Goal: Task Accomplishment & Management: Use online tool/utility

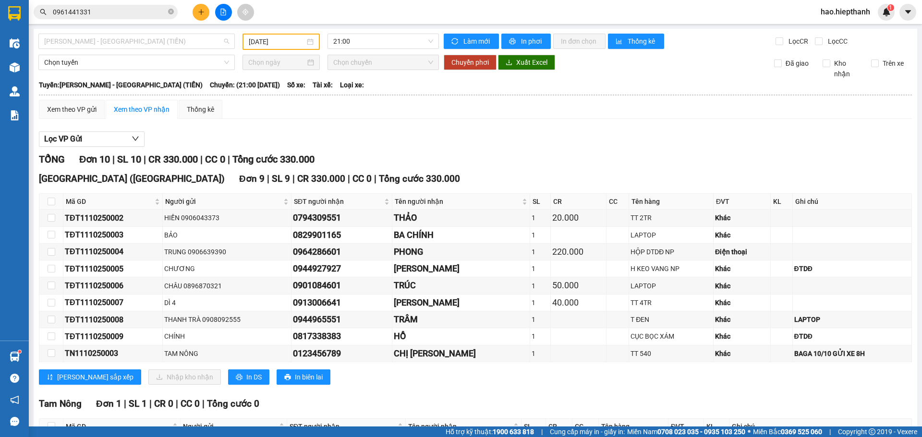
click at [148, 36] on span "[PERSON_NAME] - [GEOGRAPHIC_DATA] (TIỀN)" at bounding box center [136, 41] width 185 height 14
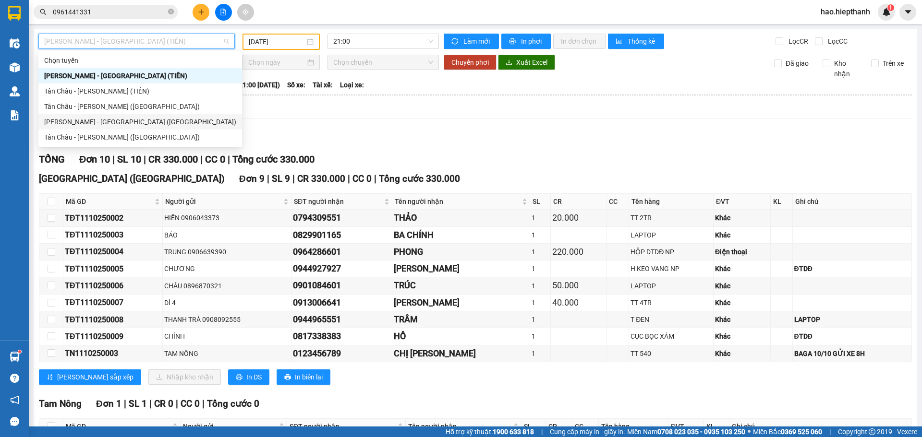
click at [135, 122] on div "[PERSON_NAME] - [GEOGRAPHIC_DATA] ([GEOGRAPHIC_DATA])" at bounding box center [140, 122] width 192 height 11
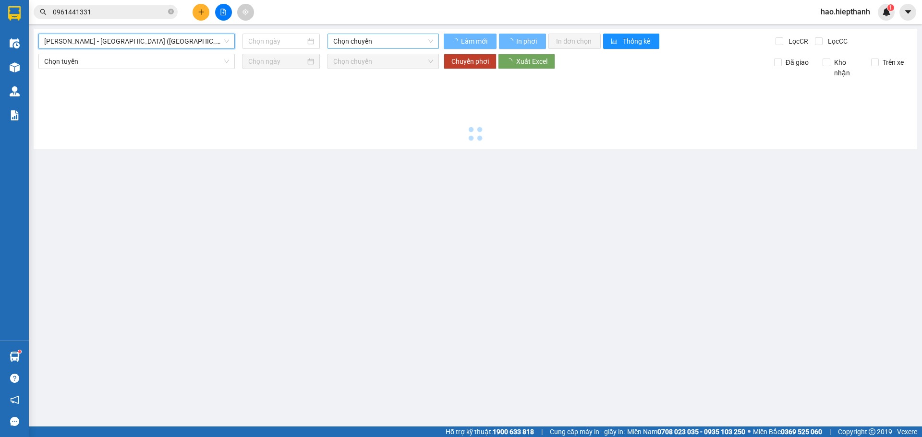
type input "[DATE]"
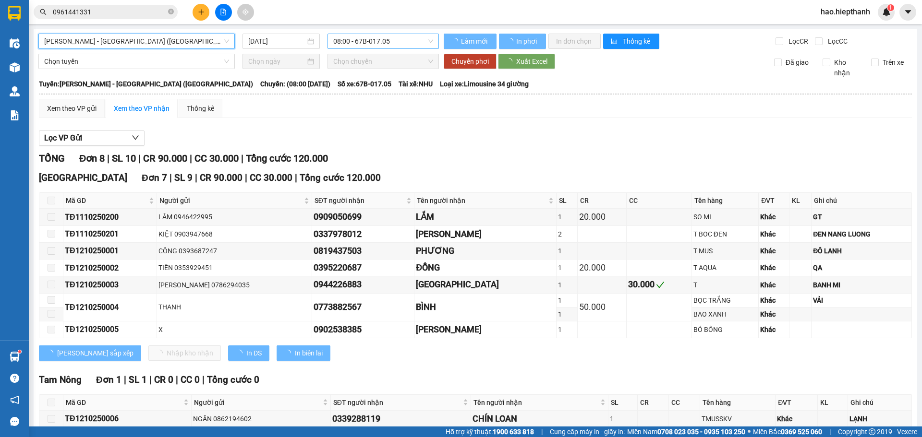
click at [377, 44] on span "08:00 - 67B-017.05" at bounding box center [383, 41] width 100 height 14
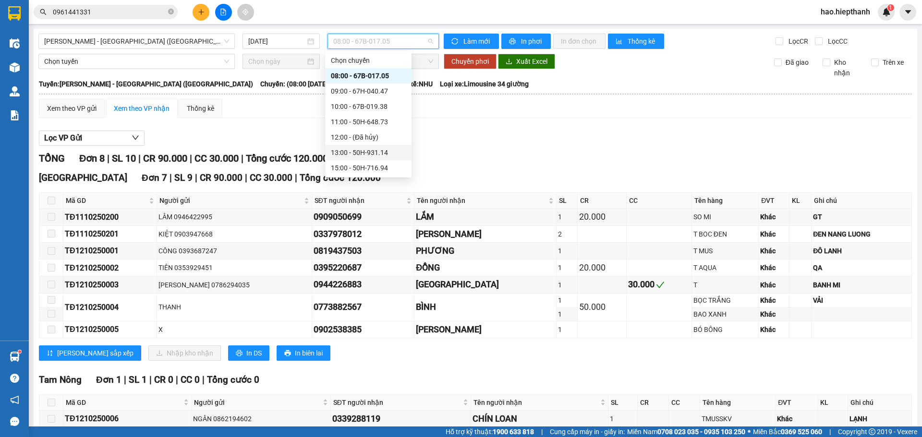
click at [364, 155] on div "13:00 - 50H-931.14" at bounding box center [368, 152] width 75 height 11
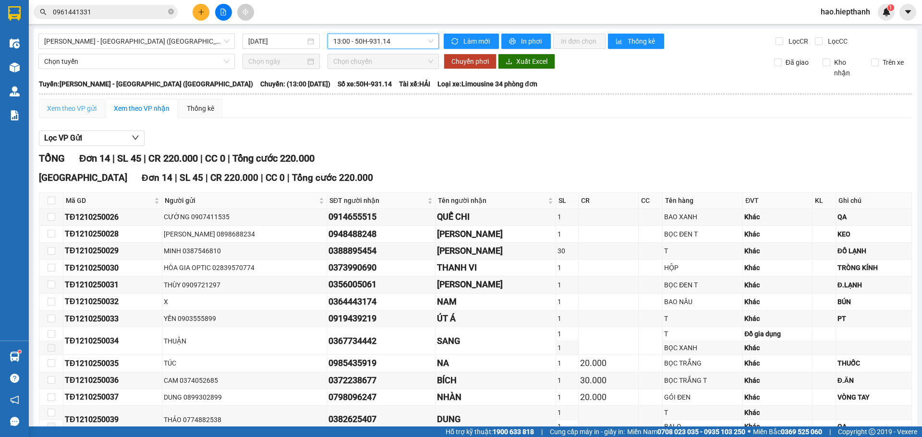
click at [78, 102] on div "Xem theo VP gửi" at bounding box center [72, 108] width 66 height 19
click at [131, 110] on div "Xem theo VP nhận" at bounding box center [142, 108] width 56 height 11
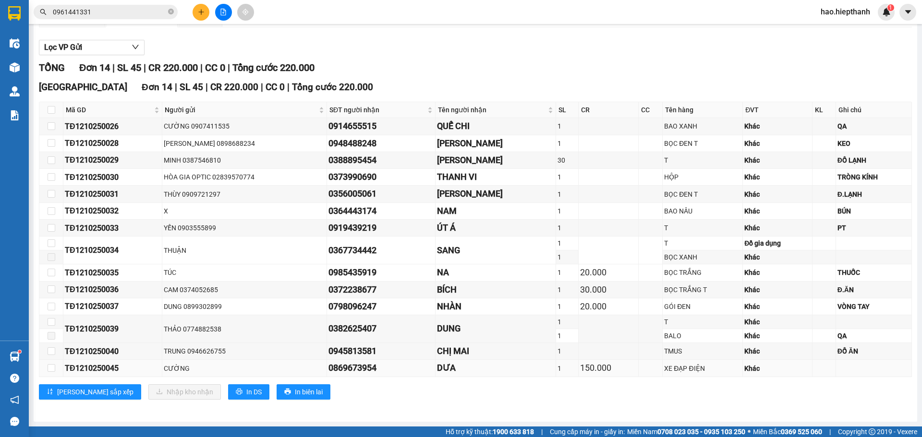
click at [628, 369] on div "150.000" at bounding box center [608, 368] width 57 height 13
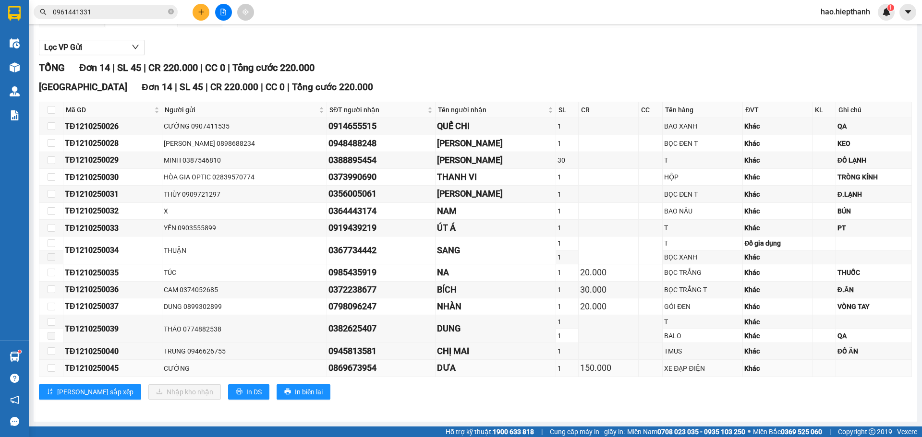
click at [733, 364] on div "XE ĐẠP ĐIỆN" at bounding box center [702, 369] width 77 height 11
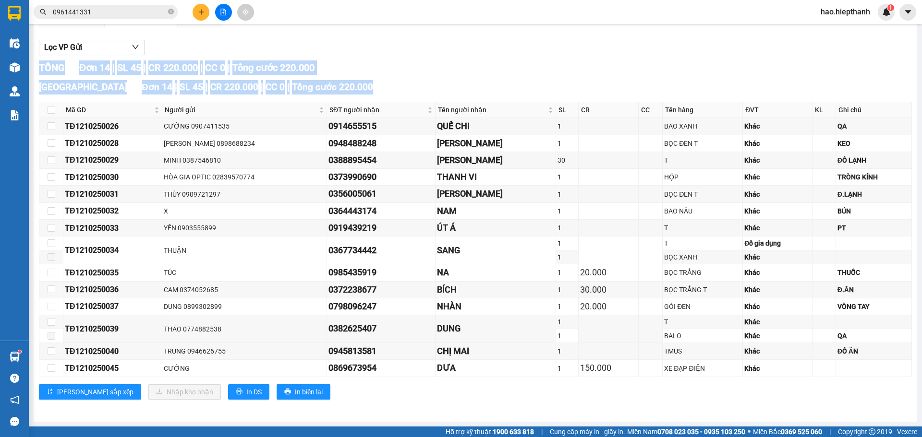
drag, startPoint x: 838, startPoint y: 367, endPoint x: 421, endPoint y: 399, distance: 419.0
click at [421, 399] on div "[GEOGRAPHIC_DATA] 14 | SL 45 | CR 220.000 | CC 0 | Tổng cước 220.000 Mã GD Ngườ…" at bounding box center [475, 243] width 873 height 327
click at [429, 387] on div "[PERSON_NAME] sắp xếp Nhập kho nhận In DS In biên lai" at bounding box center [475, 392] width 873 height 15
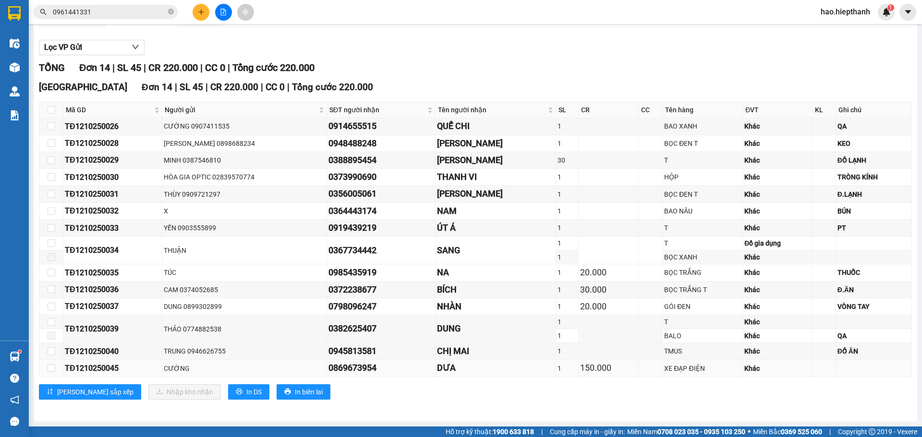
click at [330, 372] on div "0869673954" at bounding box center [380, 368] width 105 height 13
click at [331, 373] on div "0869673954" at bounding box center [380, 368] width 105 height 13
click at [437, 373] on div "DƯA" at bounding box center [495, 368] width 117 height 13
click at [508, 370] on div "DƯA" at bounding box center [495, 368] width 117 height 13
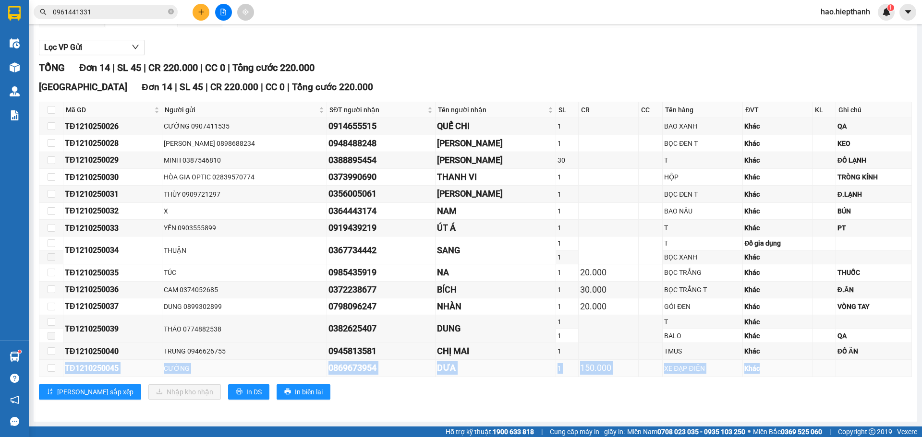
drag, startPoint x: 808, startPoint y: 372, endPoint x: 59, endPoint y: 363, distance: 748.7
click at [58, 363] on tr "TĐ1210250045 CƯỜNG 0869673954 DƯA 1 150.000 XE ĐẠP ĐIỆN Khác" at bounding box center [475, 368] width 873 height 17
click at [436, 376] on td "DƯA" at bounding box center [496, 368] width 120 height 17
click at [437, 372] on div "DƯA" at bounding box center [495, 368] width 117 height 13
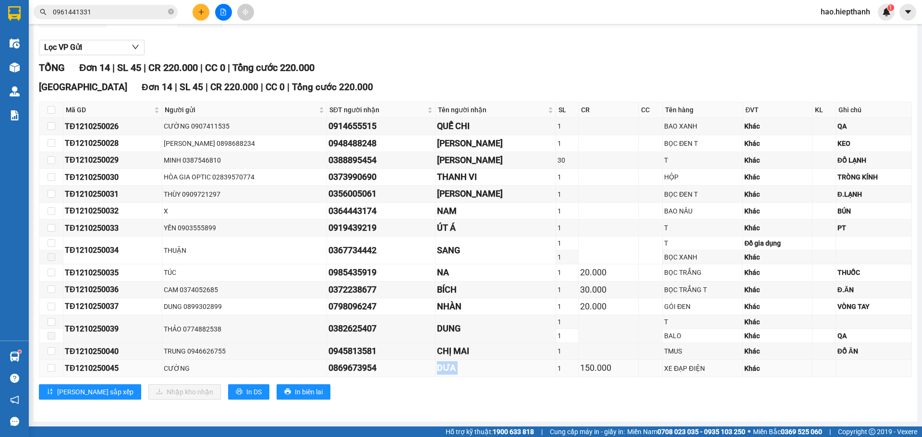
click at [437, 372] on div "DƯA" at bounding box center [495, 368] width 117 height 13
click at [342, 372] on div "0869673954" at bounding box center [380, 368] width 105 height 13
click at [337, 356] on div "0945813581" at bounding box center [380, 351] width 105 height 13
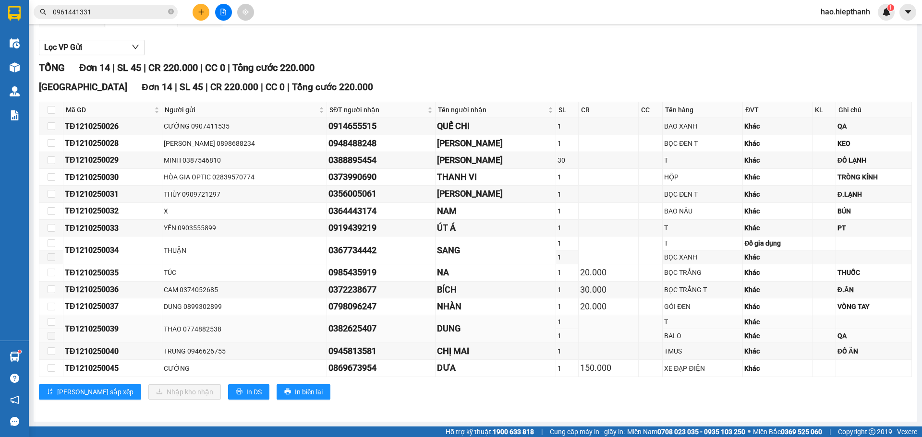
click at [344, 335] on div "0382625407" at bounding box center [380, 328] width 105 height 13
click at [344, 334] on div "0382625407" at bounding box center [380, 328] width 105 height 13
click at [347, 307] on div "0798096247" at bounding box center [380, 306] width 105 height 13
click at [347, 295] on div "0372238677" at bounding box center [380, 289] width 105 height 13
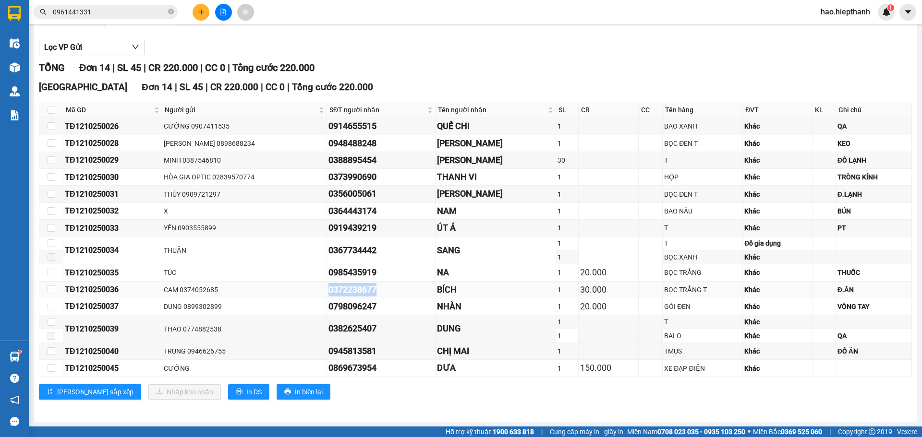
click at [347, 295] on div "0372238677" at bounding box center [380, 289] width 105 height 13
click at [615, 366] on div "150.000" at bounding box center [608, 368] width 57 height 13
click at [685, 370] on div "XE ĐẠP ĐIỆN" at bounding box center [702, 369] width 77 height 11
drag, startPoint x: 685, startPoint y: 370, endPoint x: 757, endPoint y: 377, distance: 71.9
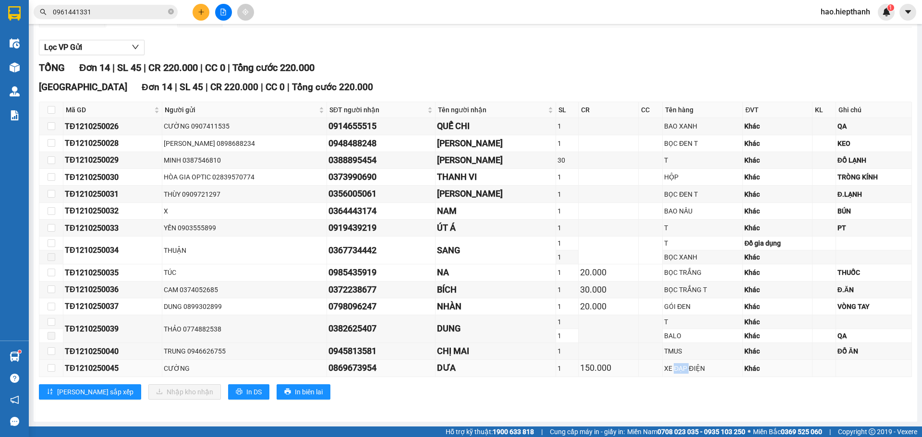
click at [692, 371] on div "XE ĐẠP ĐIỆN" at bounding box center [702, 369] width 77 height 11
click at [753, 373] on div "Khác" at bounding box center [777, 369] width 66 height 11
click at [769, 371] on div "Khác" at bounding box center [777, 369] width 66 height 11
drag, startPoint x: 770, startPoint y: 371, endPoint x: 261, endPoint y: 366, distance: 509.1
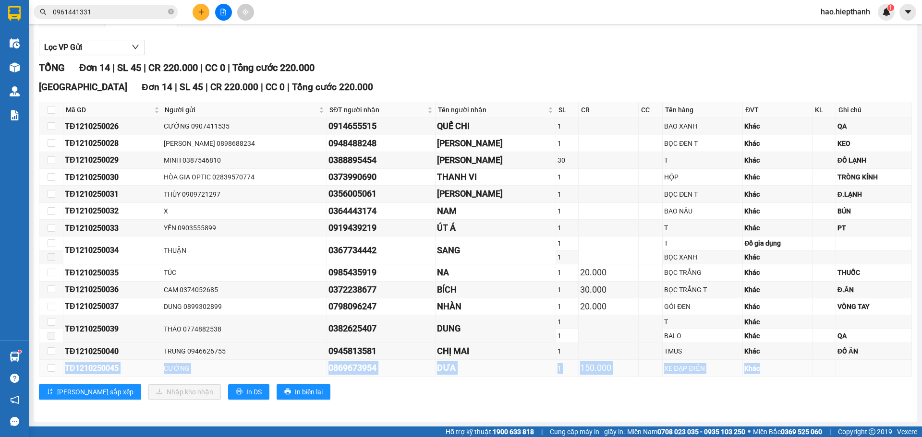
click at [82, 366] on tr "TĐ1210250045 CƯỜNG 0869673954 DƯA 1 150.000 XE ĐẠP ĐIỆN Khác" at bounding box center [475, 368] width 873 height 17
click at [415, 393] on div "[PERSON_NAME] sắp xếp Nhập kho nhận In DS In biên lai" at bounding box center [475, 392] width 873 height 15
click at [437, 369] on div "DƯA" at bounding box center [495, 368] width 117 height 13
drag, startPoint x: 414, startPoint y: 393, endPoint x: 417, endPoint y: 387, distance: 7.1
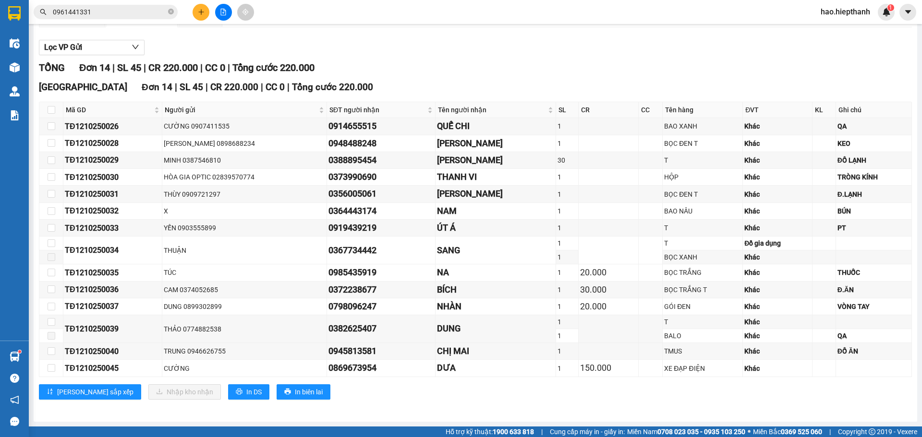
click at [415, 393] on div "[PERSON_NAME] sắp xếp Nhập kho nhận In DS In biên lai" at bounding box center [475, 392] width 873 height 15
click at [437, 352] on div "CHỊ MAI" at bounding box center [495, 351] width 117 height 13
click at [437, 328] on div "DUNG" at bounding box center [495, 328] width 117 height 13
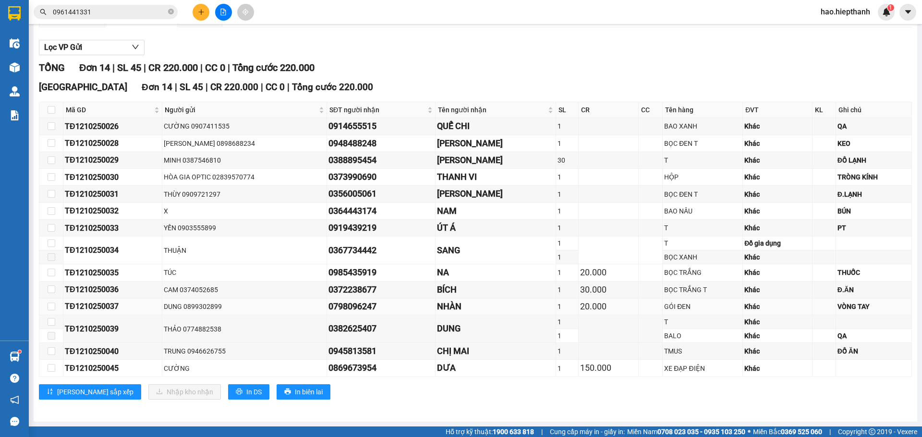
click at [437, 311] on div "NHÀN" at bounding box center [495, 306] width 117 height 13
click at [437, 310] on div "NHÀN" at bounding box center [495, 306] width 117 height 13
click at [437, 291] on div "BÍCH" at bounding box center [495, 289] width 117 height 13
click at [437, 273] on div "NA" at bounding box center [495, 272] width 117 height 13
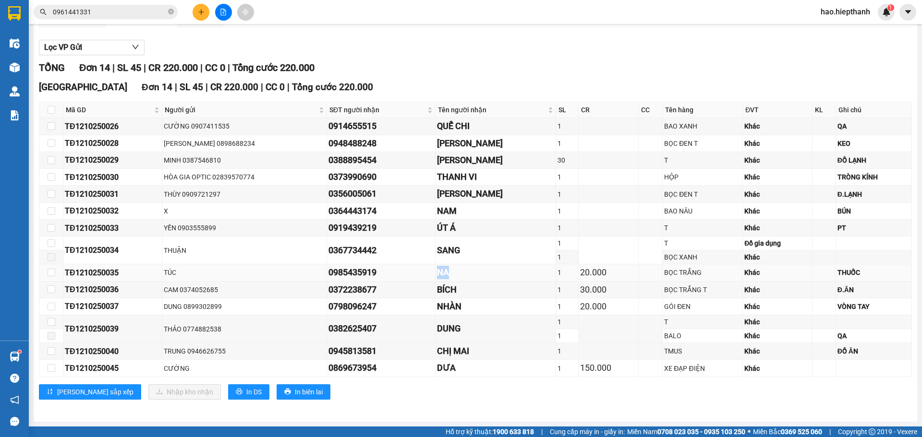
click at [437, 273] on div "NA" at bounding box center [495, 272] width 117 height 13
click at [437, 255] on div "SANG" at bounding box center [495, 250] width 117 height 13
click at [437, 228] on div "ÚT Á" at bounding box center [495, 227] width 117 height 13
click at [437, 227] on div "ÚT Á" at bounding box center [495, 227] width 117 height 13
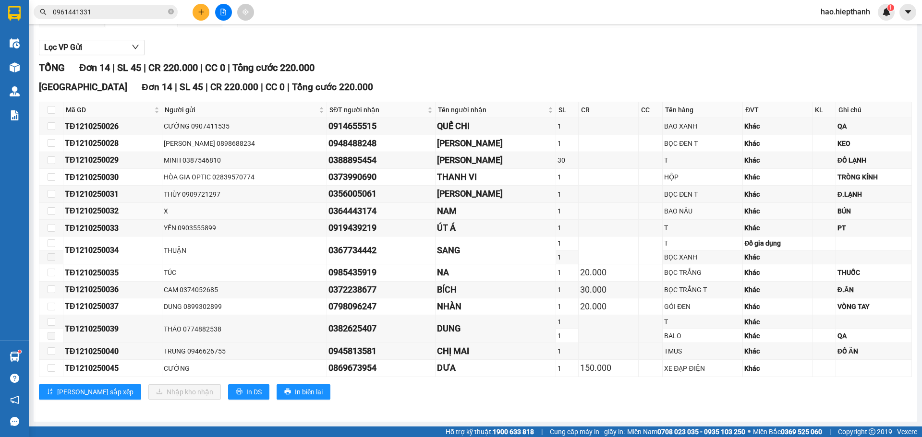
click at [437, 209] on div "NAM" at bounding box center [495, 211] width 117 height 13
click at [437, 194] on div "[PERSON_NAME]" at bounding box center [495, 193] width 117 height 13
